Goal: Find specific page/section: Find specific page/section

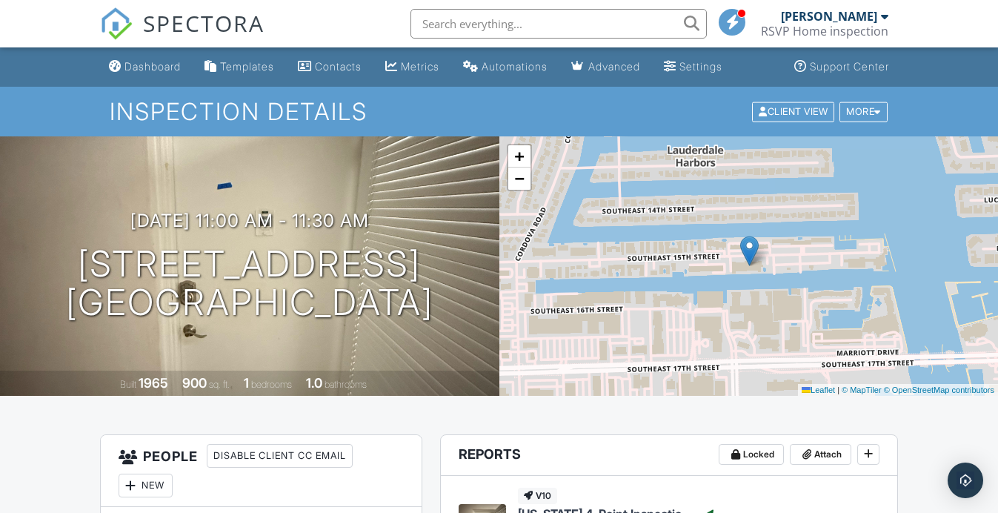
click at [476, 22] on input "text" at bounding box center [558, 24] width 296 height 30
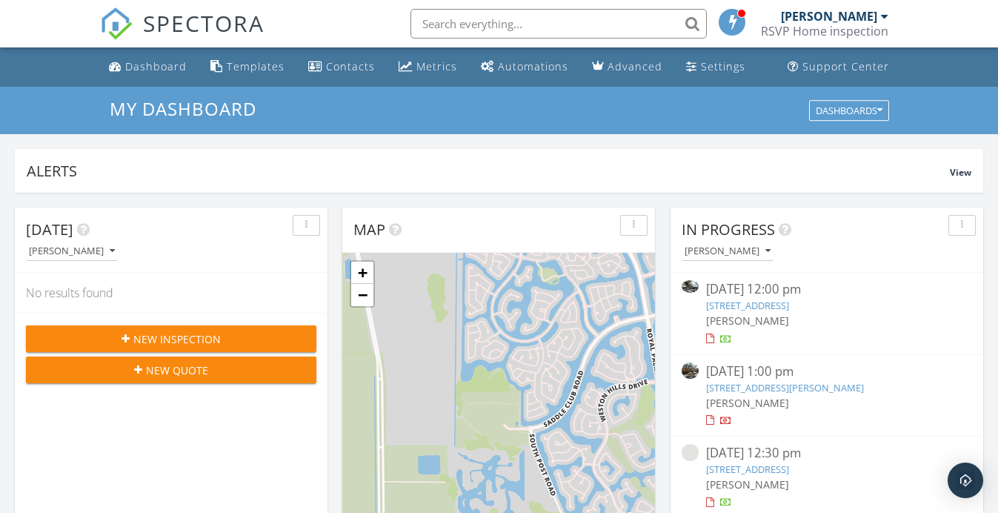
click at [475, 24] on input "text" at bounding box center [558, 24] width 296 height 30
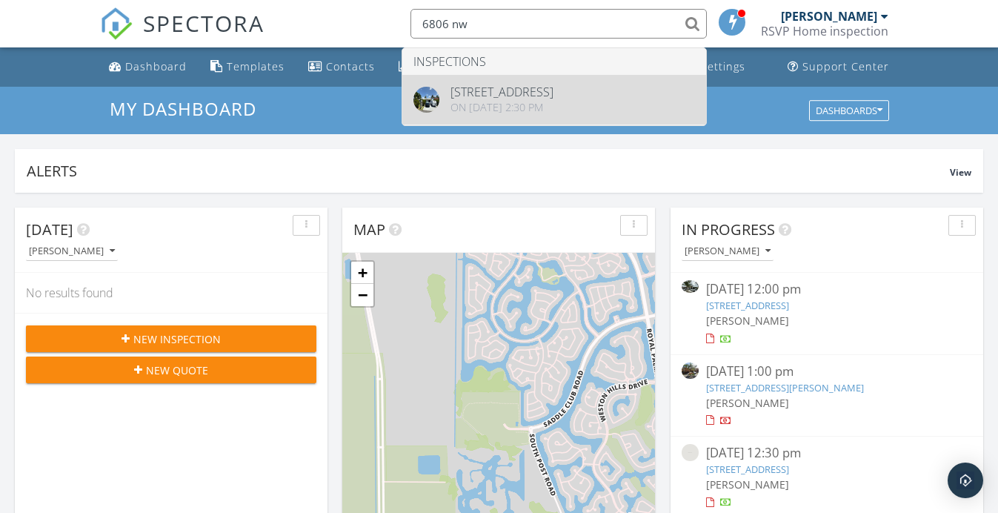
type input "6806 nw"
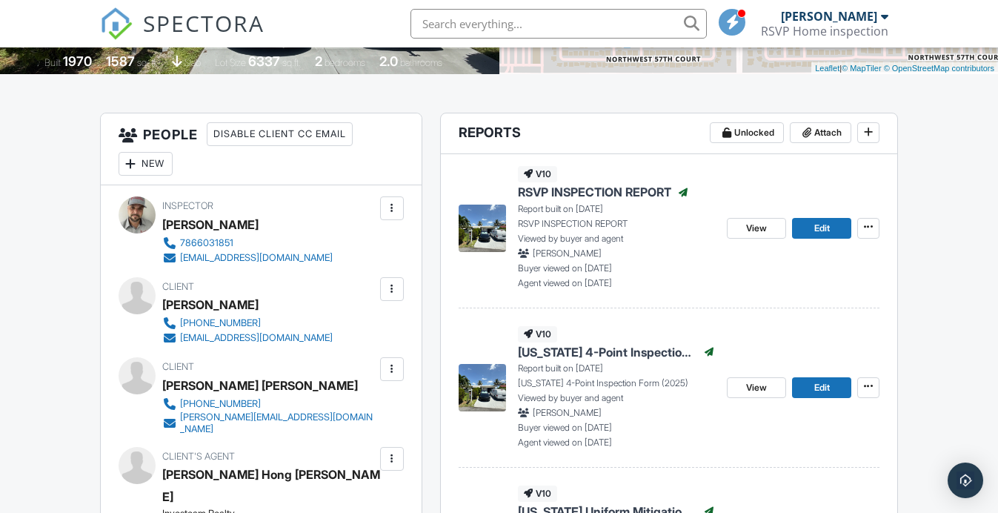
scroll to position [320, 0]
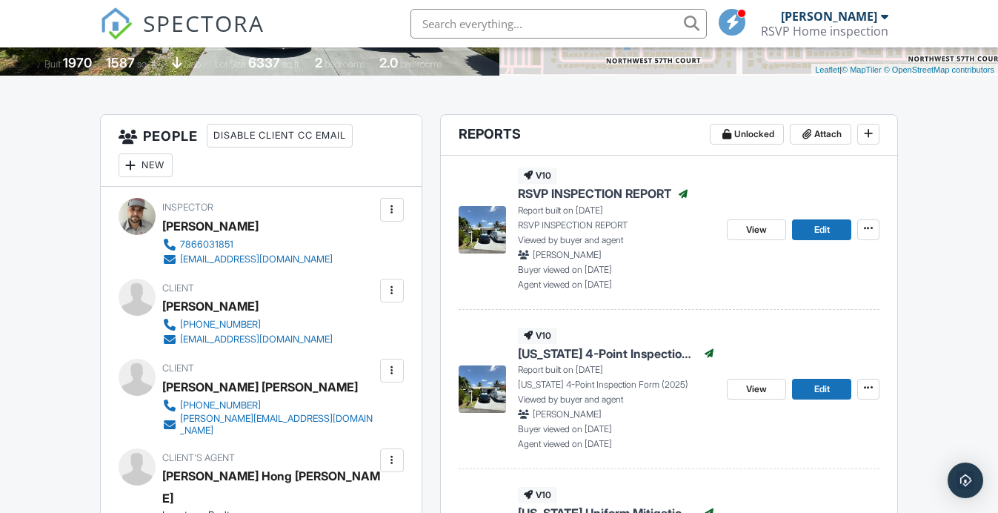
click at [588, 191] on span "RSVP INSPECTION REPORT" at bounding box center [594, 193] width 153 height 16
